Goal: Task Accomplishment & Management: Manage account settings

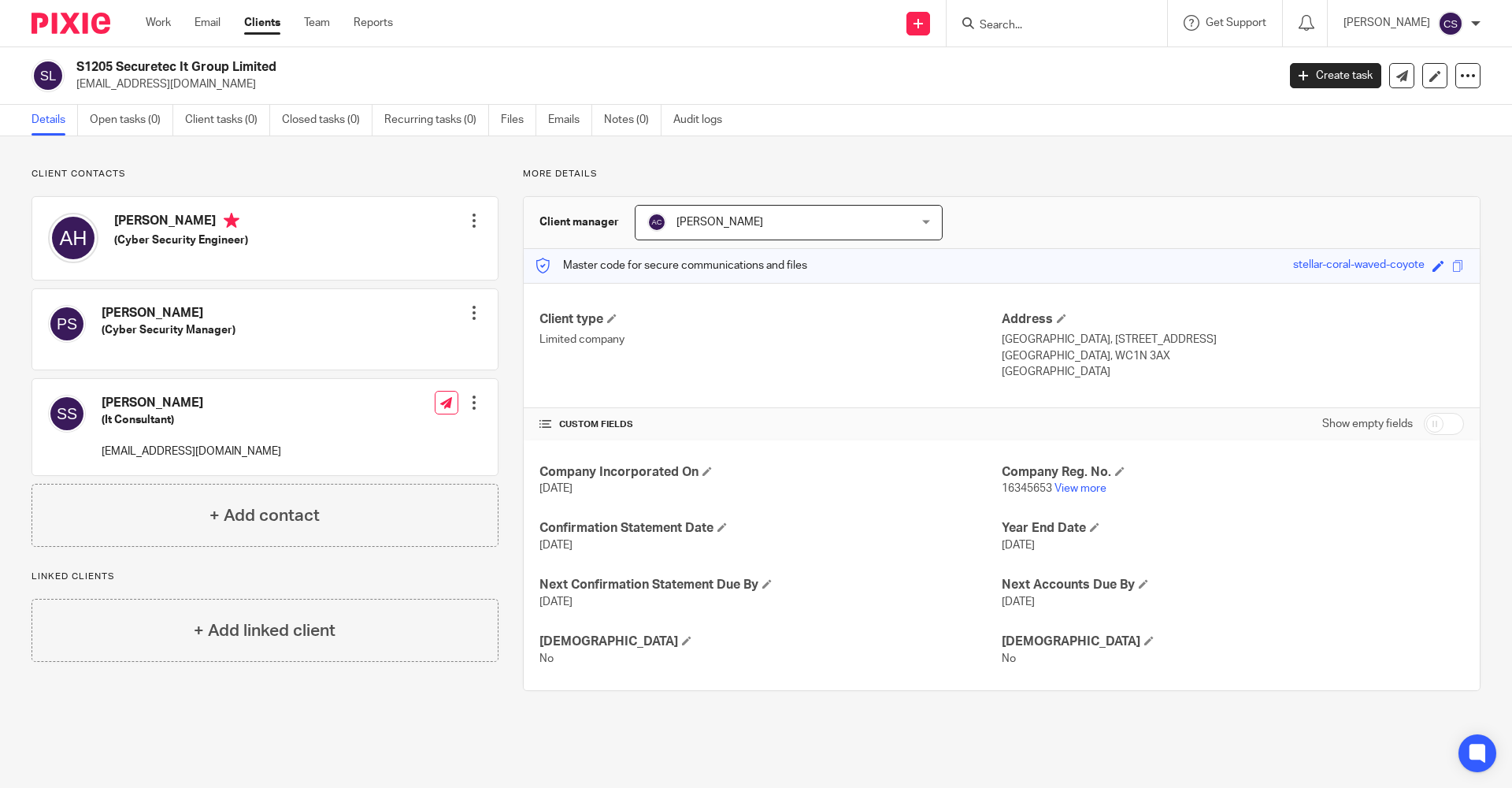
click at [978, 24] on input "Search" at bounding box center [1049, 26] width 142 height 14
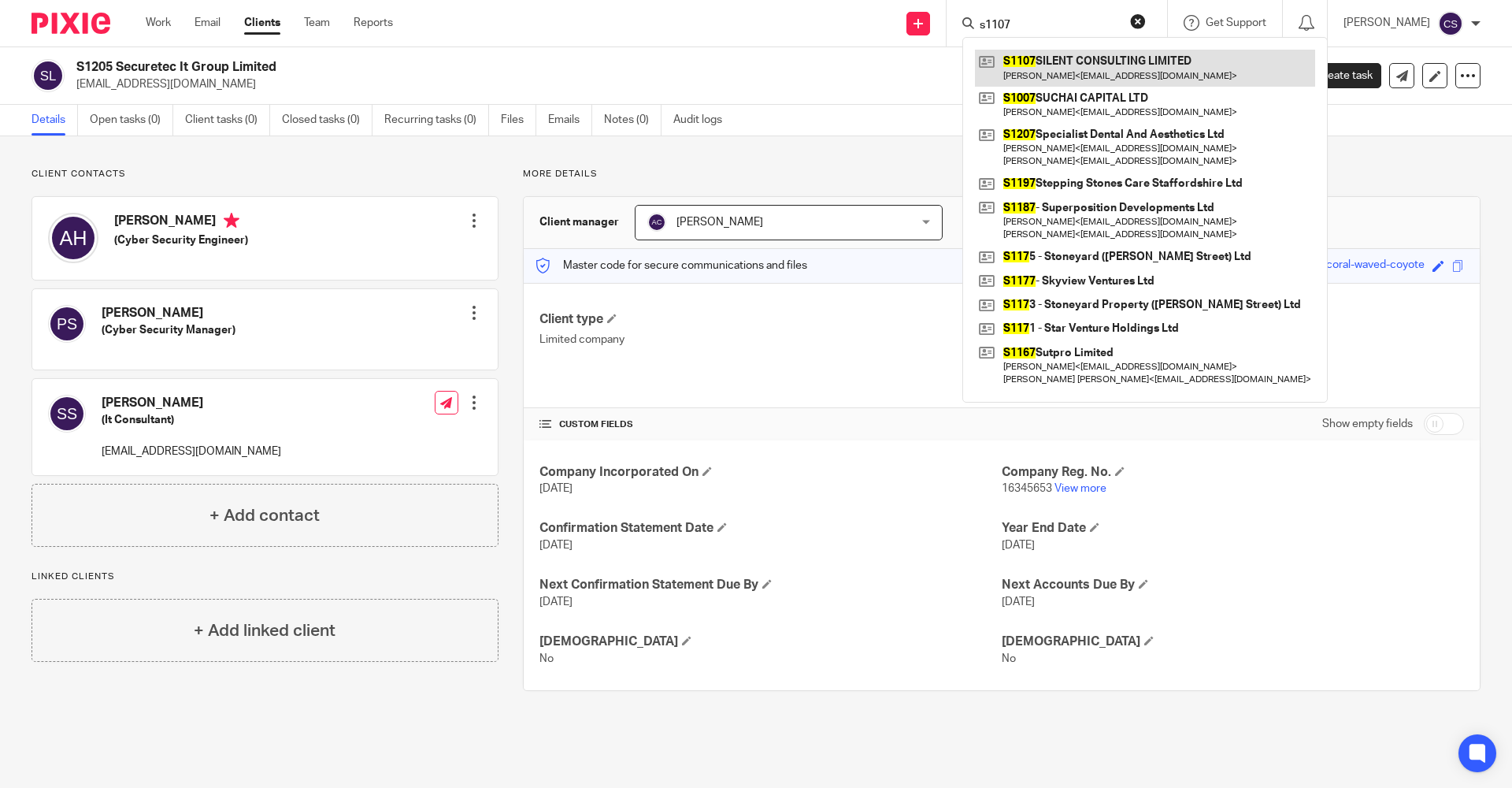
type input "s1107"
click at [1038, 68] on link at bounding box center [1145, 68] width 340 height 36
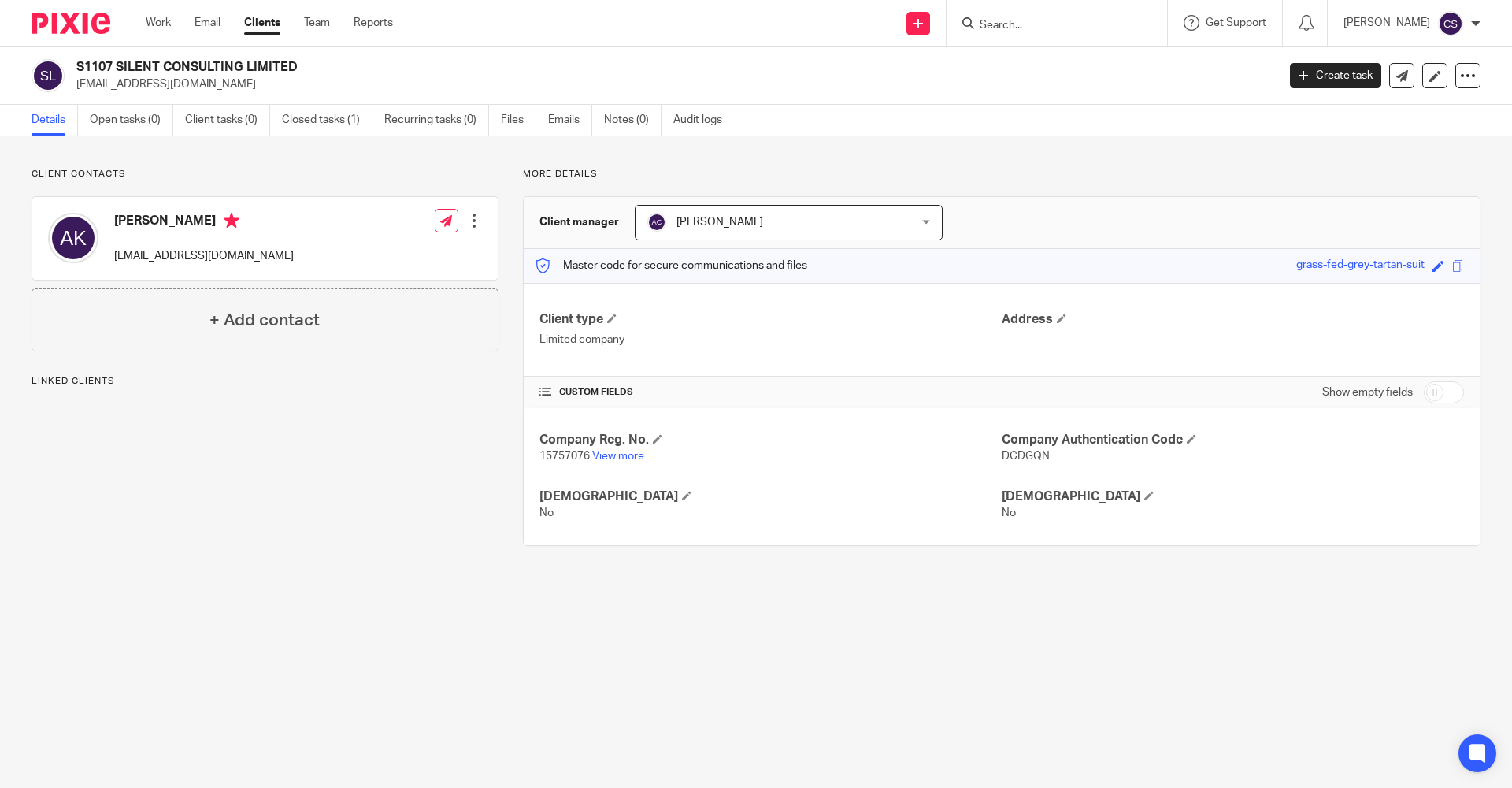
drag, startPoint x: 295, startPoint y: 64, endPoint x: 80, endPoint y: 70, distance: 215.1
click at [80, 70] on h2 "S1107 SILENT CONSULTING LIMITED" at bounding box center [553, 68] width 952 height 17
copy h2 "S1107 SILENT CONSULTING LIMITED"
click at [315, 593] on main "S1107 SILENT CONSULTING LIMITED [EMAIL_ADDRESS][DOMAIN_NAME] Create task Update…" at bounding box center [756, 394] width 1512 height 788
click at [75, 25] on img at bounding box center [71, 23] width 78 height 22
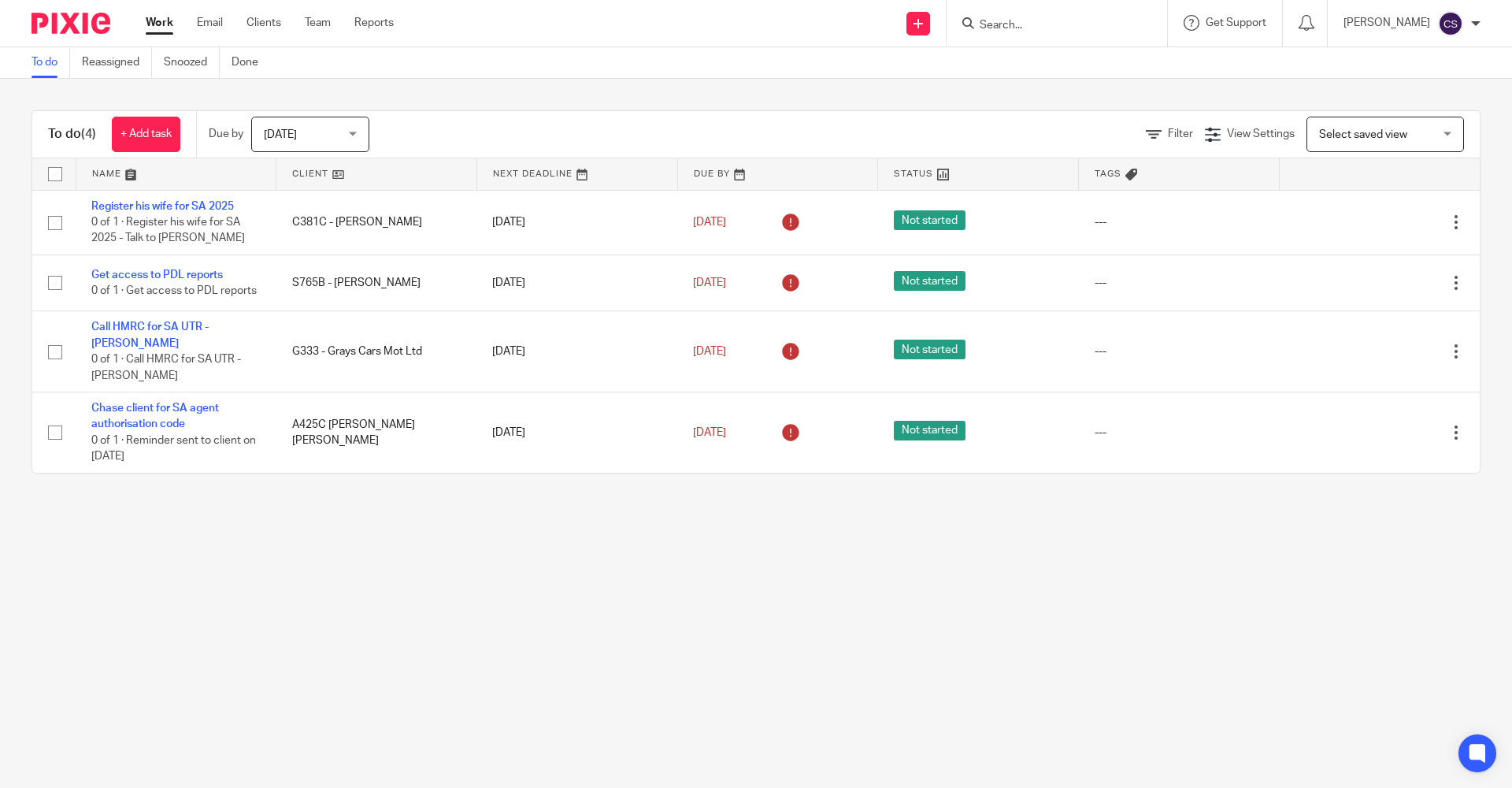
click at [978, 27] on input "Search" at bounding box center [1049, 26] width 142 height 14
click at [83, 20] on img at bounding box center [71, 23] width 78 height 22
click at [978, 26] on input "Search" at bounding box center [1049, 26] width 142 height 14
click at [978, 25] on input "Search" at bounding box center [1049, 26] width 142 height 14
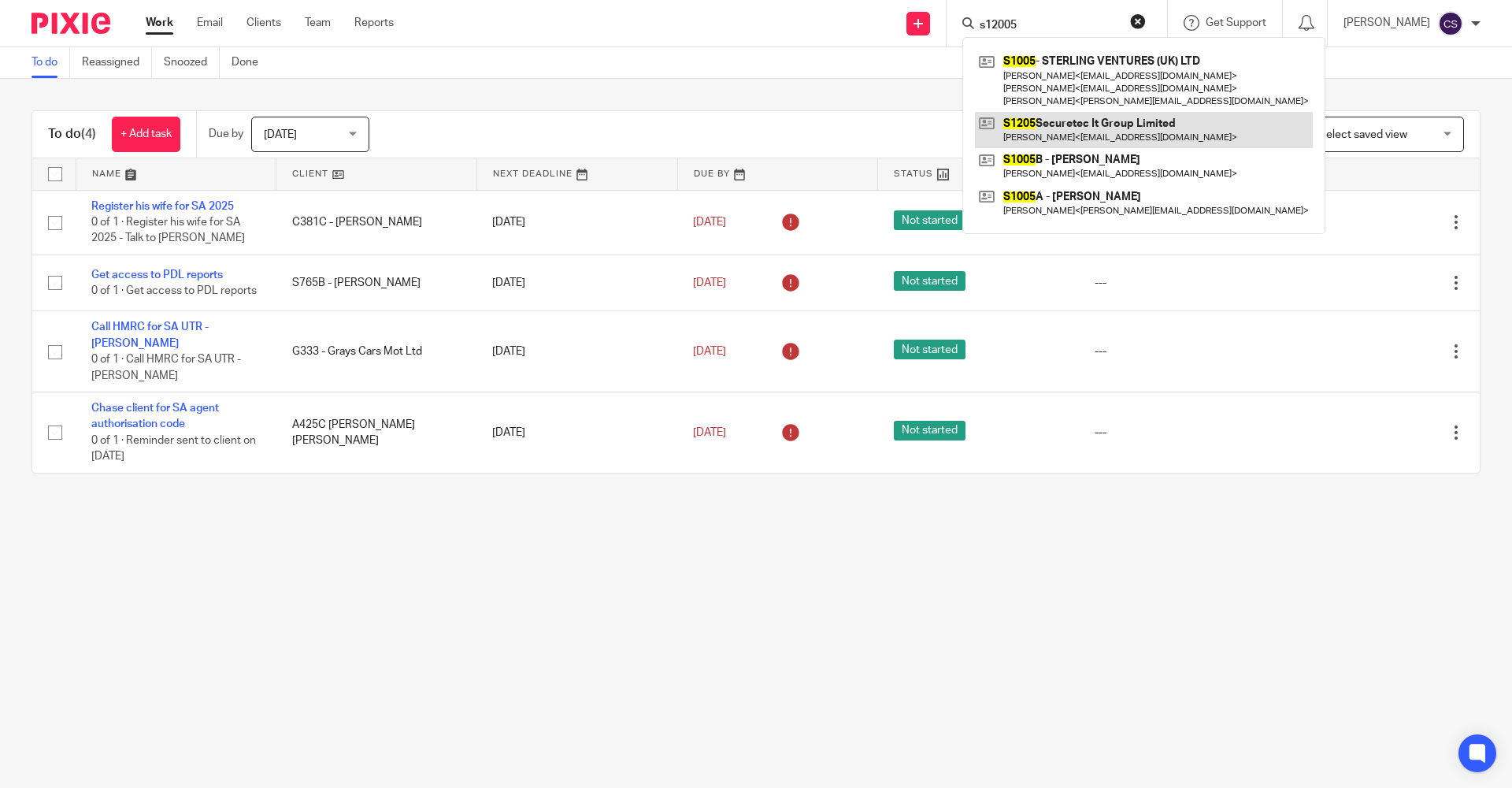
type input "s12005"
click at [1044, 134] on link at bounding box center [1144, 129] width 338 height 36
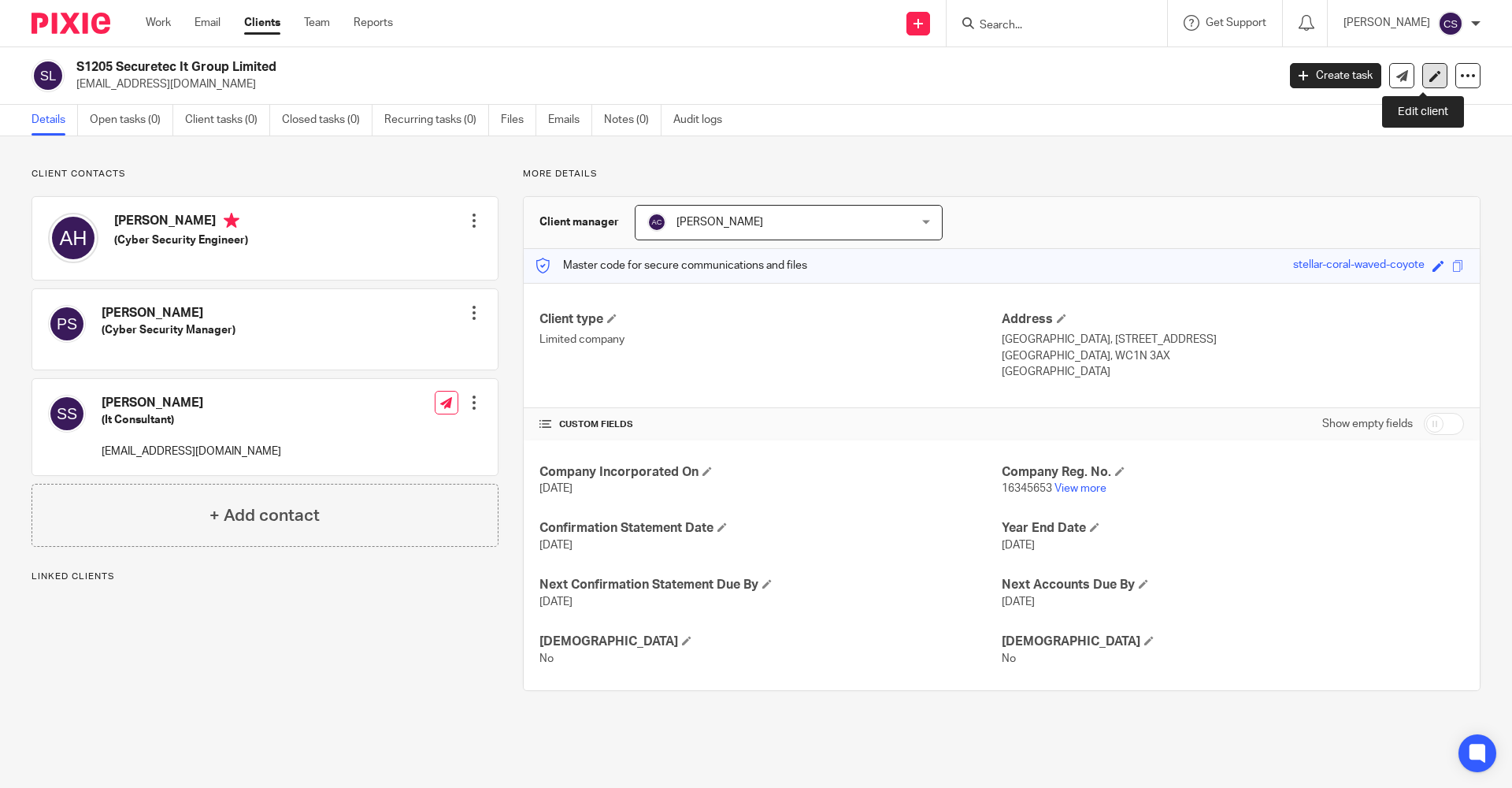
click at [1425, 68] on link at bounding box center [1434, 76] width 25 height 25
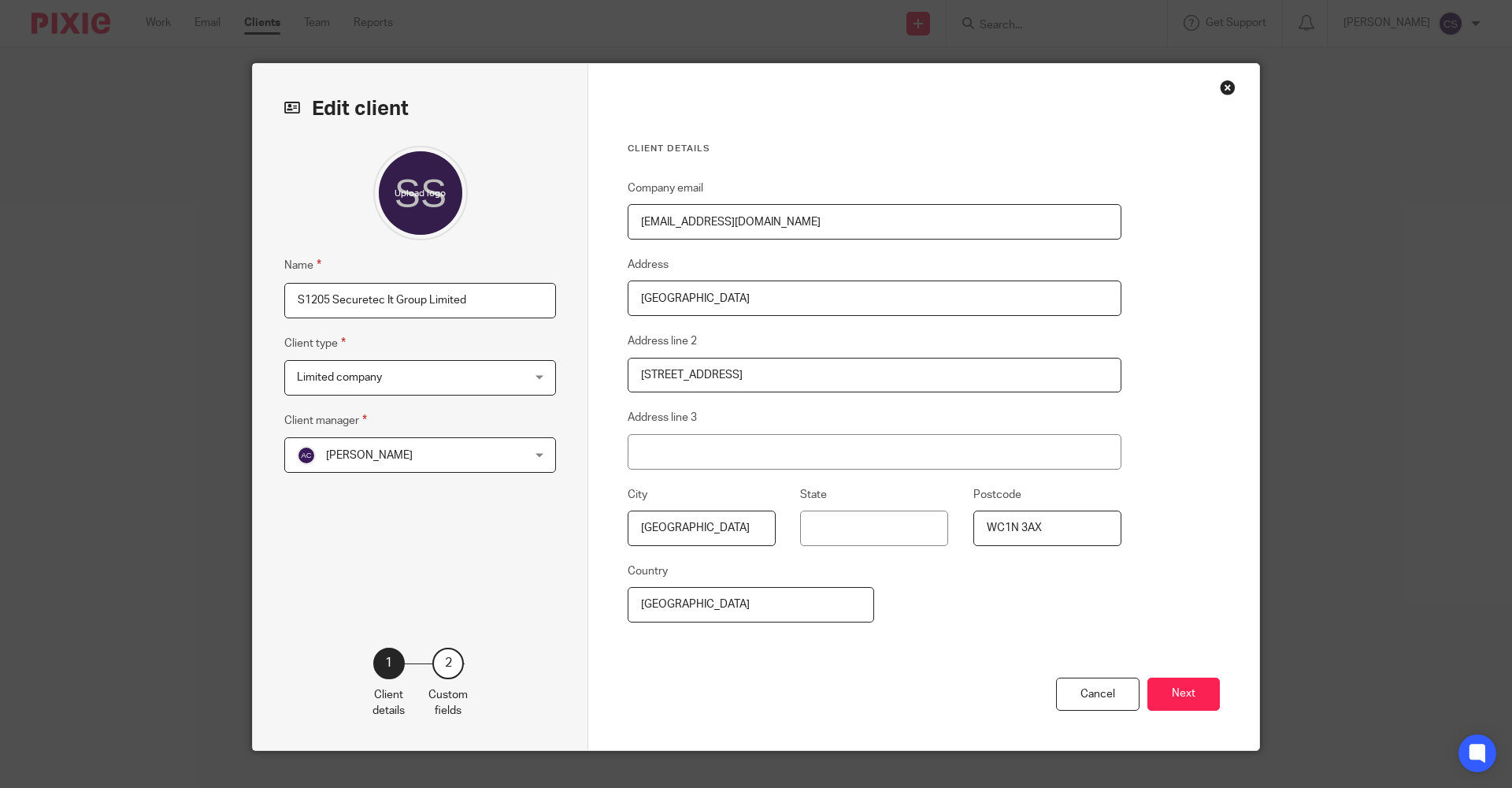
drag, startPoint x: 755, startPoint y: 223, endPoint x: 523, endPoint y: 223, distance: 232.0
click at [523, 223] on div "Edit client Name S1205 Securetec It Group Limited Client type Limited company L…" at bounding box center [756, 407] width 1007 height 686
click at [733, 220] on input "[EMAIL_ADDRESS][DOMAIN_NAME]" at bounding box center [874, 222] width 493 height 36
drag, startPoint x: 733, startPoint y: 220, endPoint x: 623, endPoint y: 225, distance: 110.1
click at [628, 225] on input "[EMAIL_ADDRESS][DOMAIN_NAME]" at bounding box center [874, 222] width 493 height 36
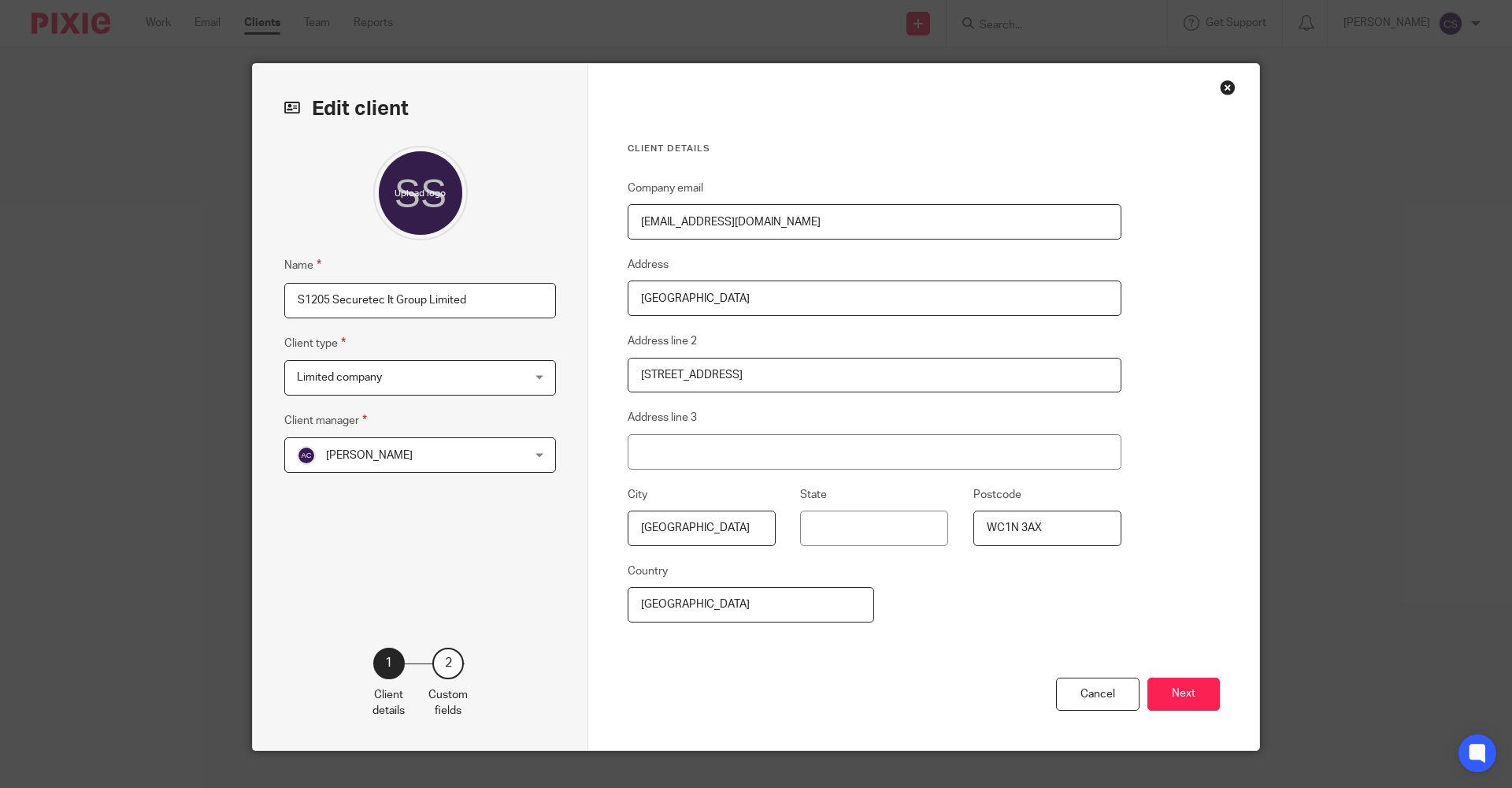
click at [713, 217] on input "[EMAIL_ADDRESS][DOMAIN_NAME]" at bounding box center [874, 222] width 493 height 36
click at [751, 222] on input "[EMAIL_ADDRESS][DOMAIN_NAME]" at bounding box center [874, 222] width 493 height 36
click at [738, 225] on input "[EMAIL_ADDRESS][DOMAIN_NAME]" at bounding box center [874, 222] width 493 height 36
type input "r"
click at [1190, 705] on button "Next" at bounding box center [1184, 695] width 73 height 34
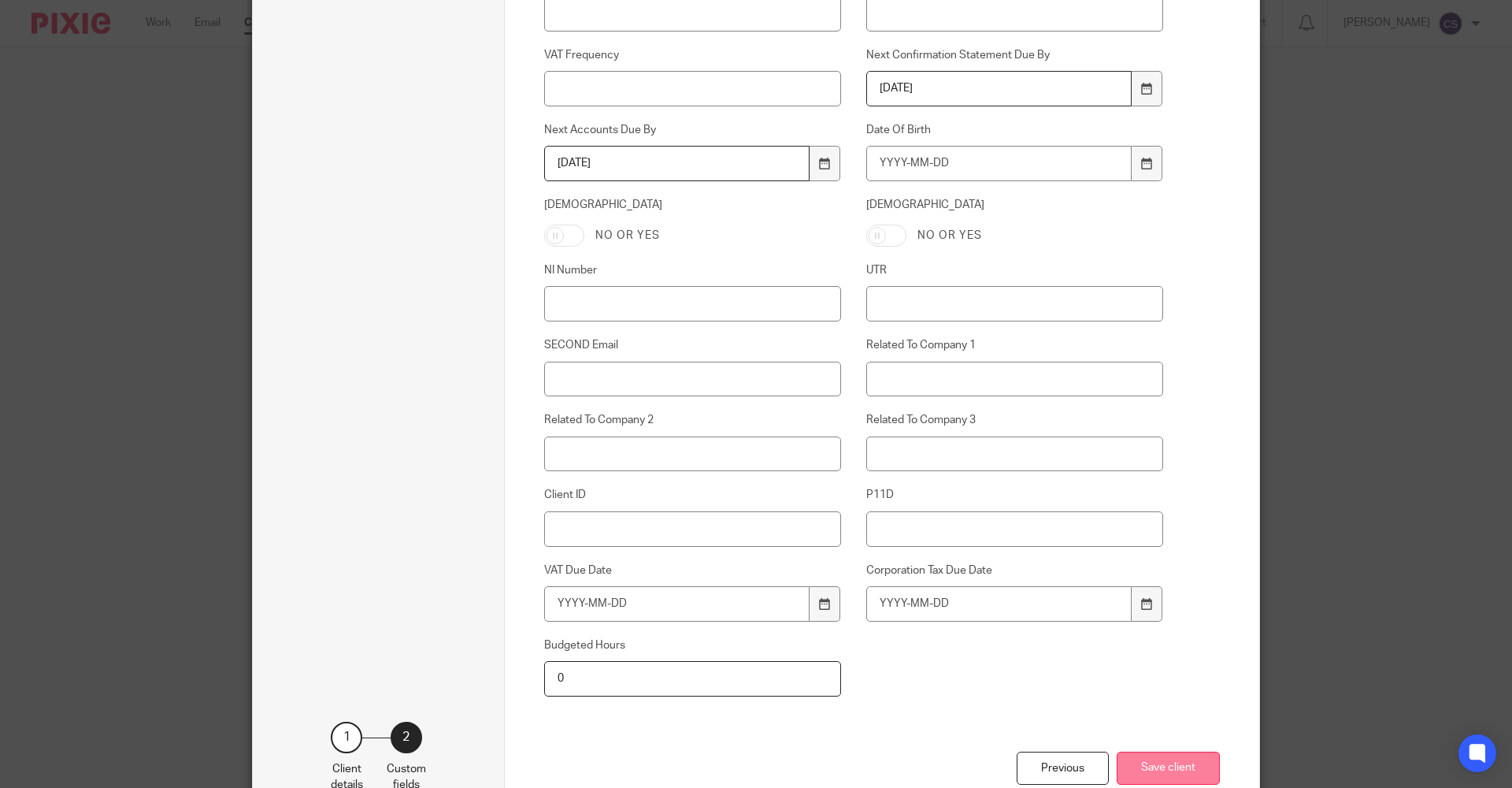
scroll to position [646, 0]
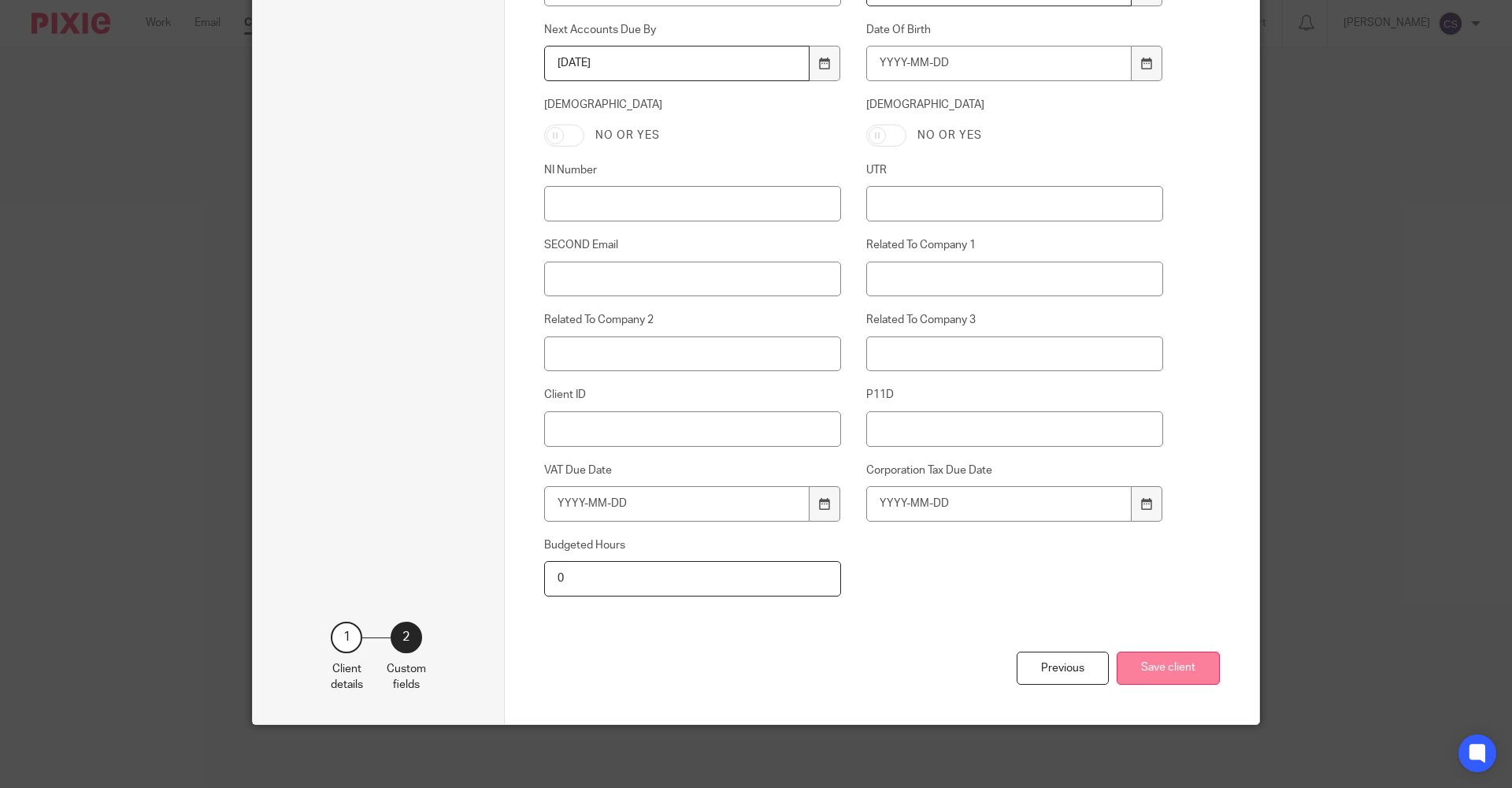
click at [1168, 680] on button "Save client" at bounding box center [1169, 668] width 103 height 34
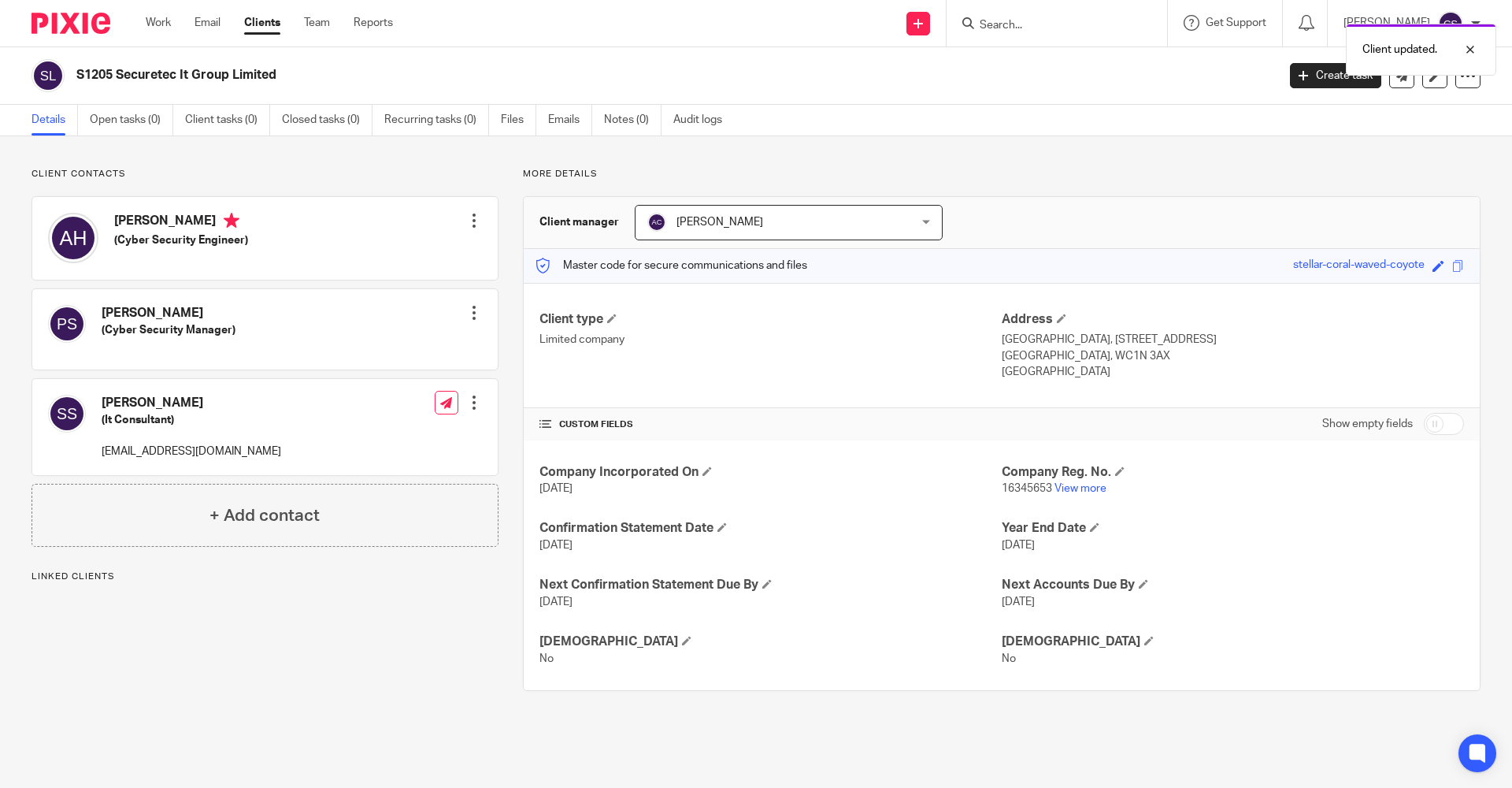
click at [471, 403] on div at bounding box center [473, 402] width 16 height 16
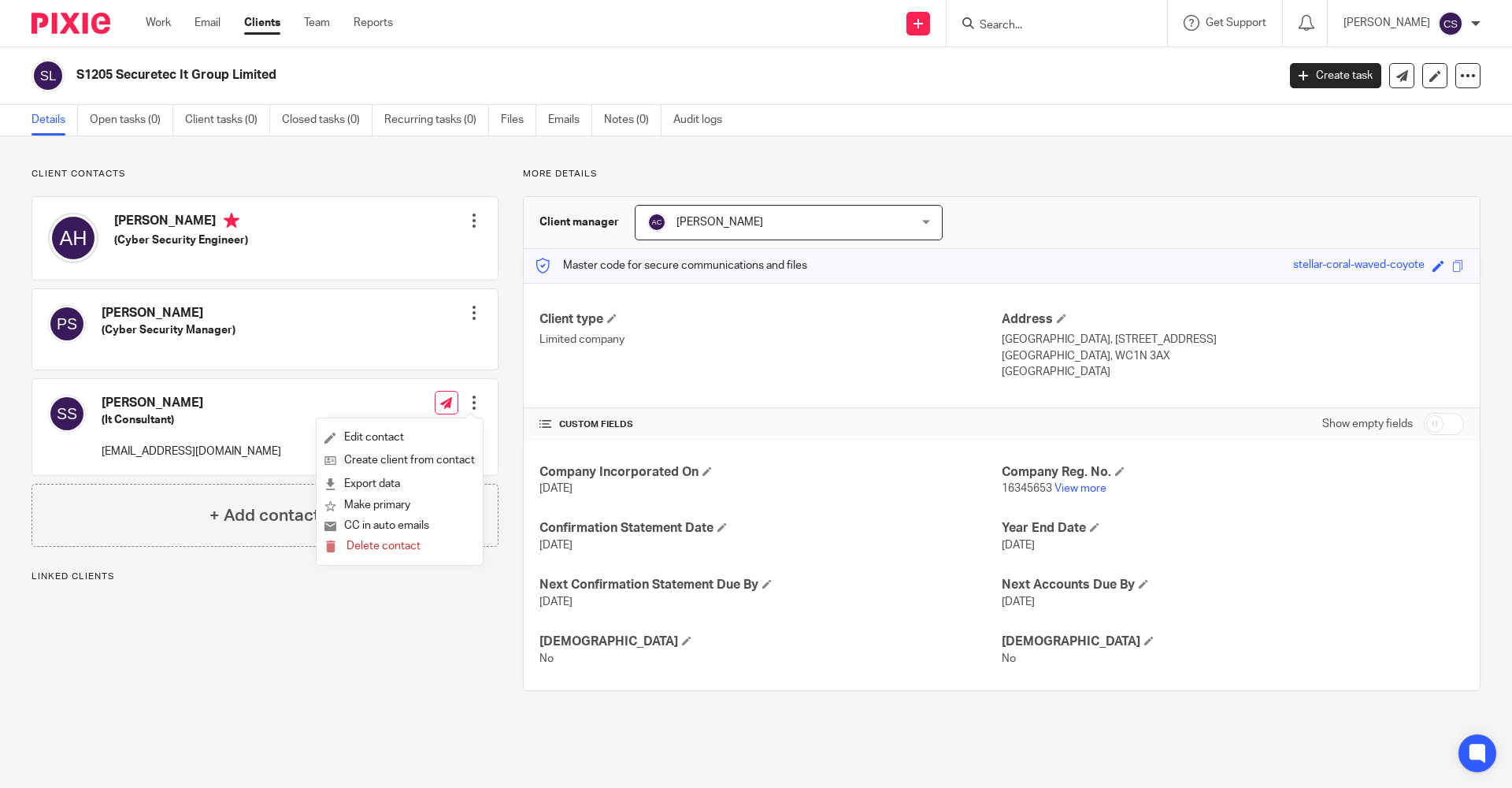
click at [460, 683] on div "Client contacts [PERSON_NAME] (Cyber Security Engineer) Edit contact Create cli…" at bounding box center [253, 429] width 492 height 523
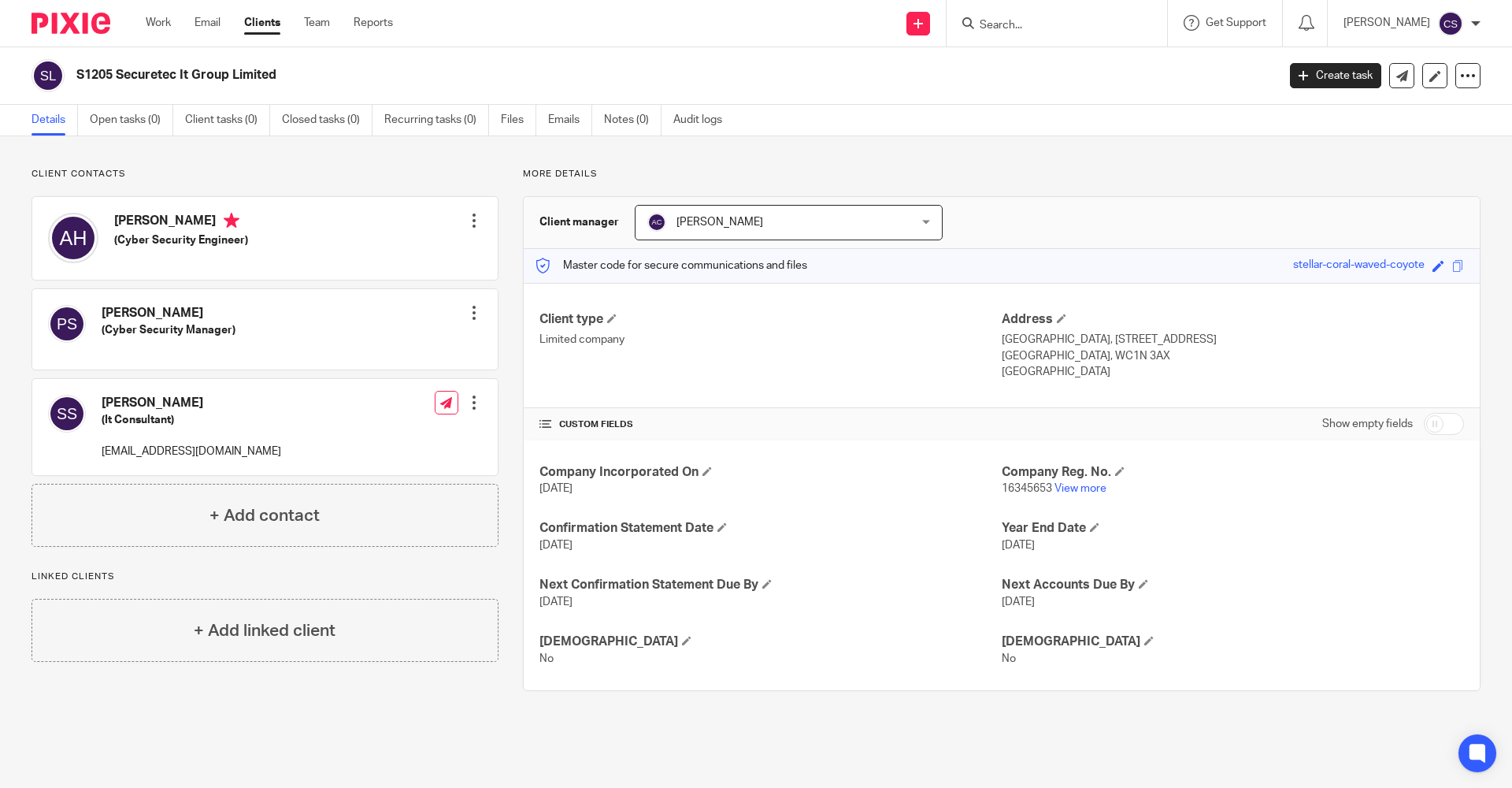
click at [64, 19] on img at bounding box center [71, 23] width 78 height 22
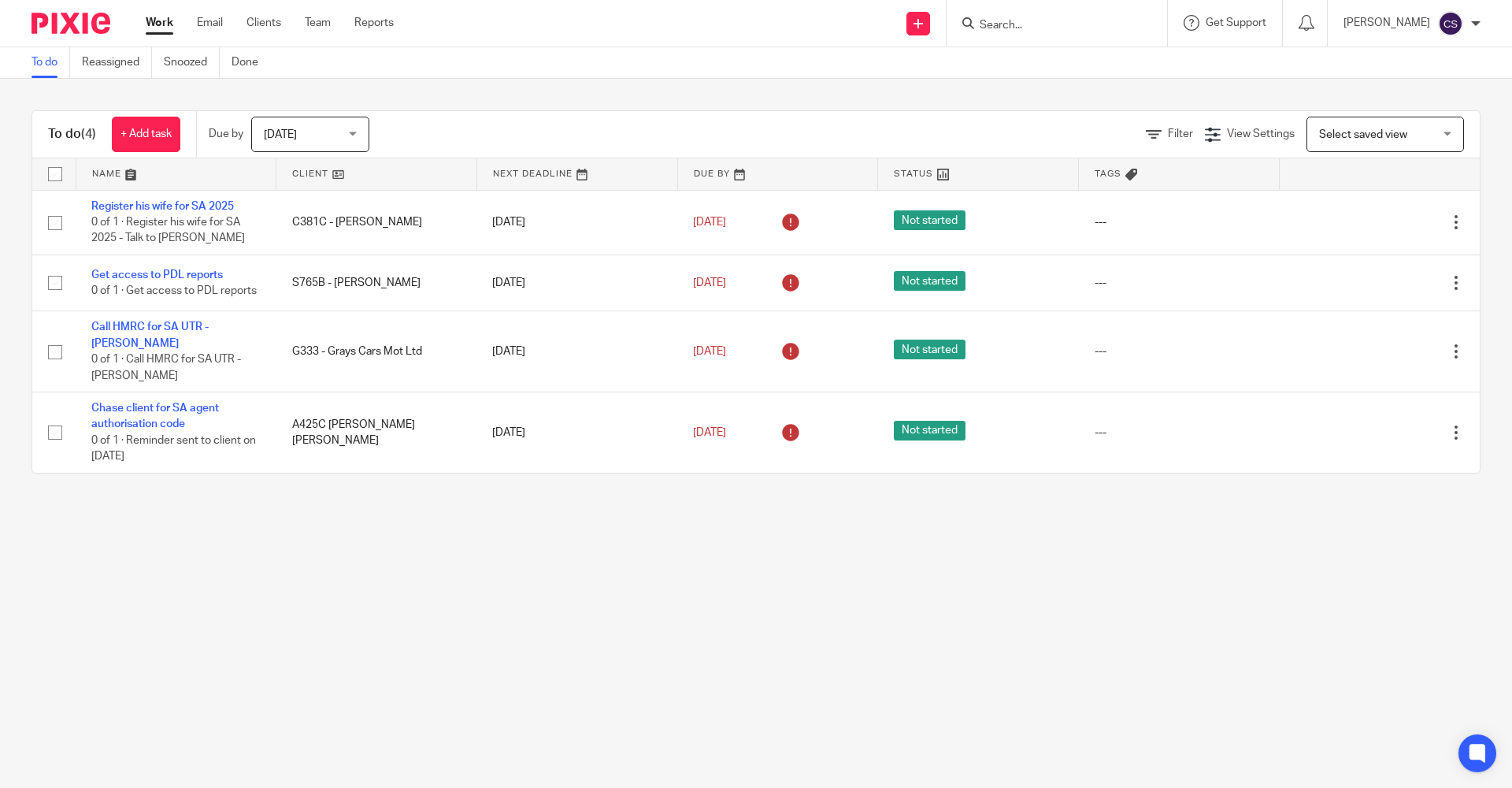
click at [475, 588] on main "To do Reassigned Snoozed Done To do (4) + Add task Due by [DATE] [DATE] [DATE] …" at bounding box center [756, 394] width 1512 height 788
click at [663, 641] on main "To do Reassigned Snoozed Done To do (4) + Add task Due by [DATE] [DATE] [DATE] …" at bounding box center [756, 394] width 1512 height 788
click at [794, 589] on main "To do Reassigned Snoozed Done To do (4) + Add task Due by Today Today Today Tom…" at bounding box center [756, 394] width 1512 height 788
